Goal: Information Seeking & Learning: Check status

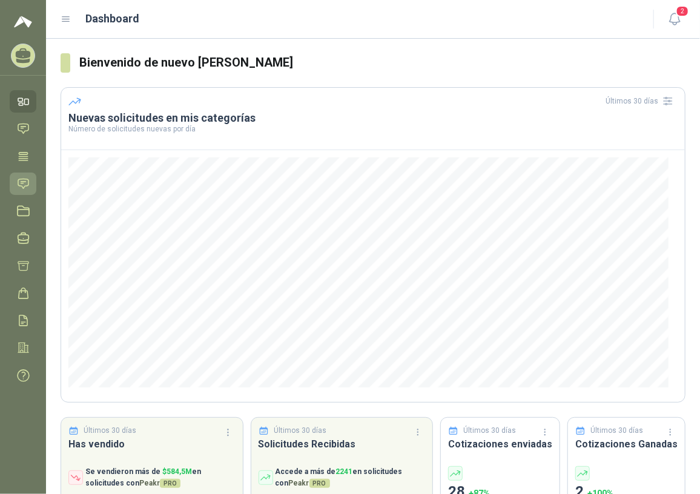
click at [25, 184] on icon at bounding box center [23, 183] width 13 height 13
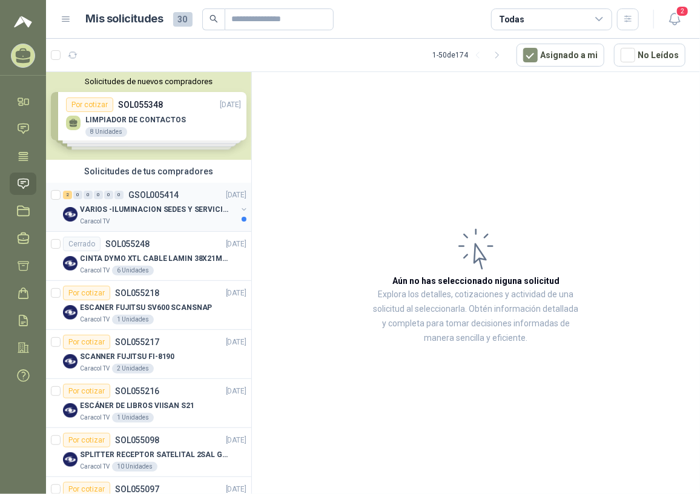
click at [151, 207] on p "VARIOS -ILUMINACION SEDES Y SERVICIOS" at bounding box center [155, 210] width 151 height 12
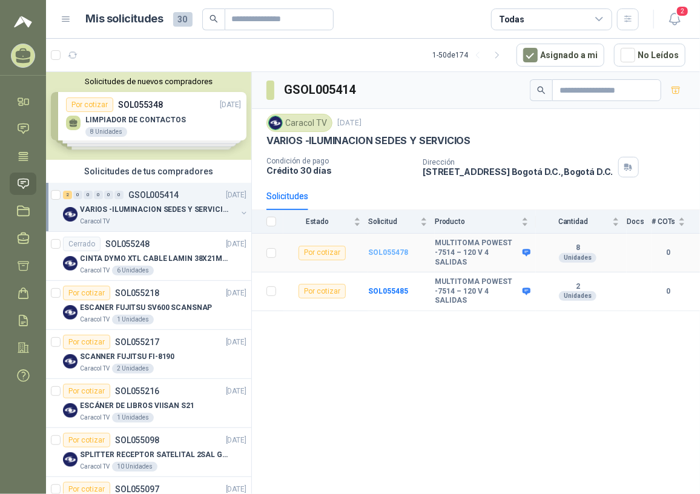
click at [379, 248] on b "SOL055478" at bounding box center [388, 252] width 40 height 8
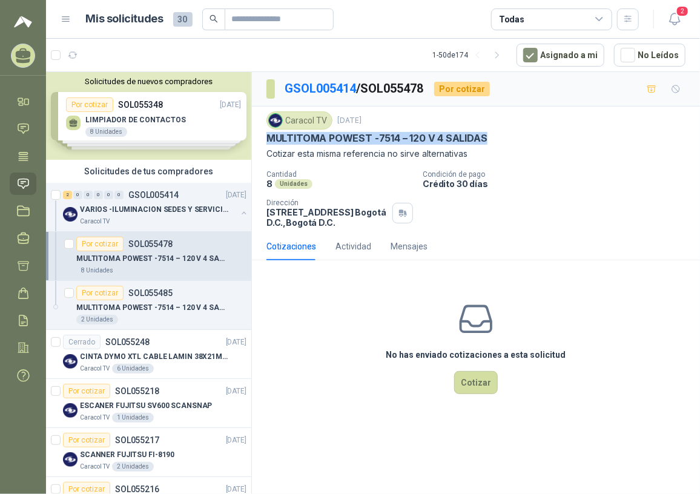
drag, startPoint x: 265, startPoint y: 134, endPoint x: 493, endPoint y: 144, distance: 228.6
click at [493, 144] on div "Caracol TV [DATE] MULTITOMA POWEST -7514 – 120 V 4 SALIDAS Cotizar esta misma r…" at bounding box center [476, 170] width 448 height 126
copy p "MULTITOMA POWEST -7514 – 120 V 4 SALIDAS"
click at [136, 305] on p "MULTITOMA POWEST -7514 – 120 V 4 SALIDAS" at bounding box center [151, 308] width 151 height 12
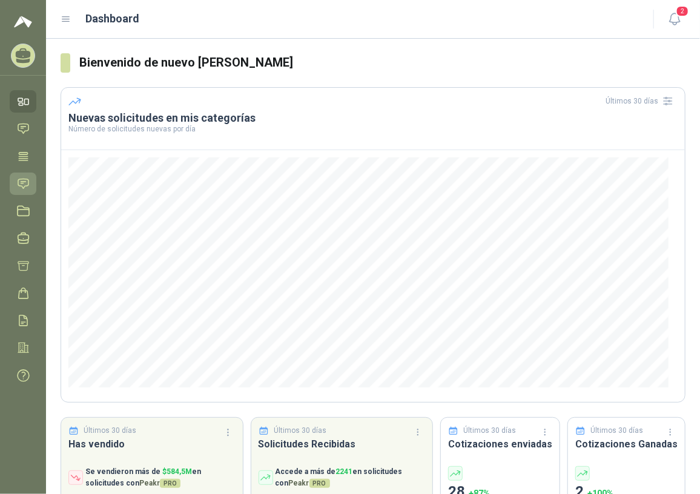
click at [27, 181] on icon at bounding box center [23, 183] width 13 height 13
